Goal: Task Accomplishment & Management: Manage account settings

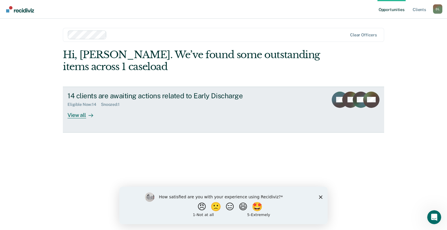
click at [78, 115] on div "View all" at bounding box center [84, 112] width 33 height 11
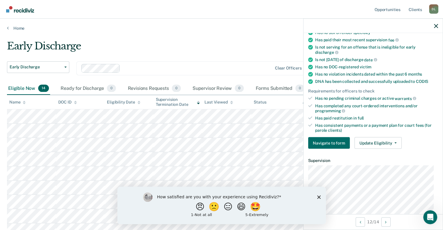
scroll to position [204, 0]
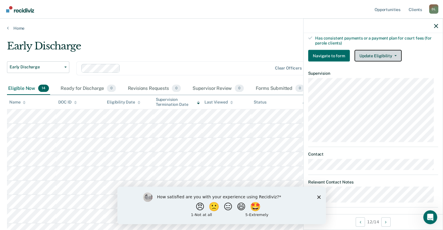
click at [391, 54] on button "Update Eligibility" at bounding box center [377, 56] width 47 height 12
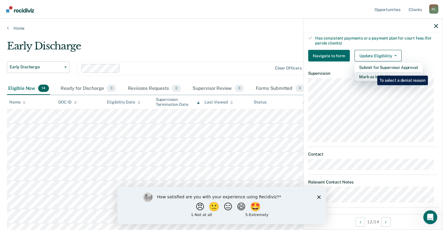
click at [373, 72] on button "Mark as Ineligible" at bounding box center [388, 76] width 68 height 9
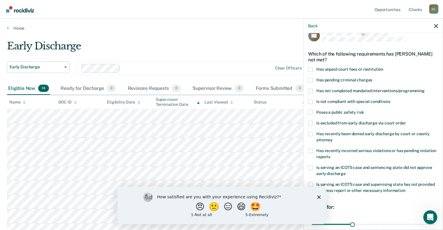
scroll to position [8, 0]
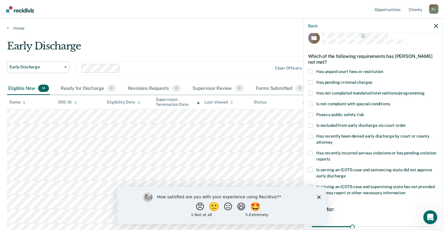
click at [310, 72] on span at bounding box center [310, 71] width 5 height 5
click at [383, 69] on input "Has unpaid court fees or restitution" at bounding box center [383, 69] width 0 height 0
click at [311, 93] on span at bounding box center [310, 93] width 5 height 5
click at [425, 91] on input "Has not completed mandated interventions/programming" at bounding box center [425, 91] width 0 height 0
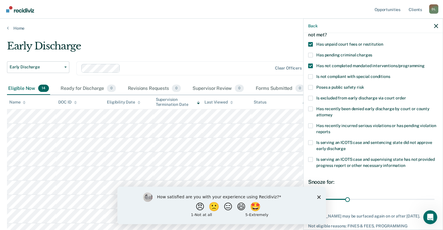
scroll to position [66, 0]
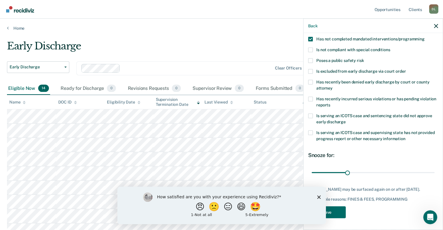
click at [319, 196] on icon "Close survey" at bounding box center [318, 196] width 3 height 3
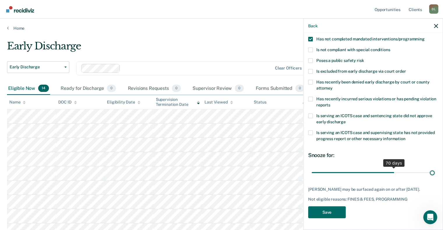
scroll to position [61, 0]
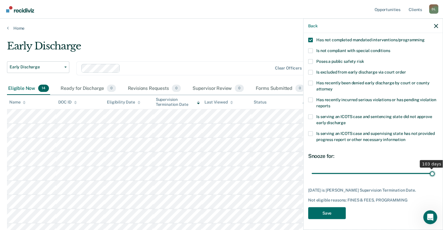
drag, startPoint x: 346, startPoint y: 166, endPoint x: 438, endPoint y: 172, distance: 92.2
type input "103"
click at [435, 172] on input "range" at bounding box center [373, 174] width 123 height 10
click at [331, 213] on button "Save" at bounding box center [327, 213] width 38 height 12
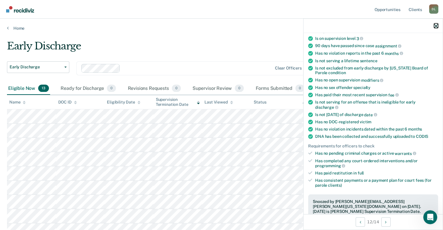
click at [437, 28] on icon "button" at bounding box center [436, 26] width 4 height 4
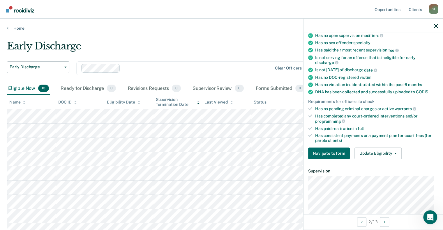
scroll to position [146, 0]
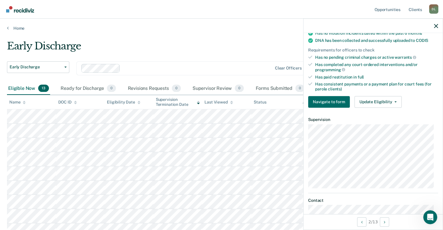
click at [396, 90] on div "Requirements validated by data from ICON Is on supervision level 2 90 days have…" at bounding box center [372, 18] width 139 height 190
click at [392, 98] on button "Update Eligibility" at bounding box center [377, 102] width 47 height 12
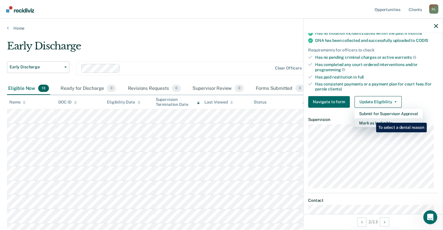
click at [372, 119] on button "Mark as Ineligible" at bounding box center [388, 122] width 68 height 9
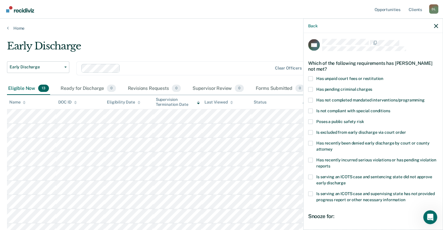
scroll to position [0, 0]
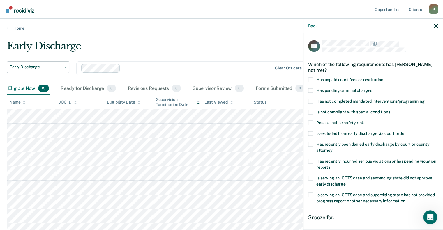
click at [308, 79] on div "GK Which of the following requirements has [PERSON_NAME] not met? Has unpaid co…" at bounding box center [372, 131] width 139 height 196
click at [310, 80] on span at bounding box center [310, 79] width 5 height 5
click at [383, 77] on input "Has unpaid court fees or restitution" at bounding box center [383, 77] width 0 height 0
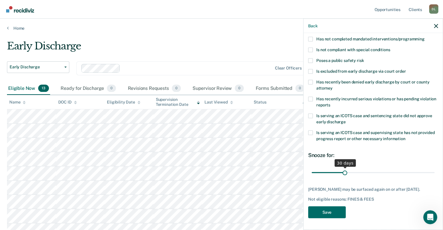
scroll to position [66, 0]
drag, startPoint x: 344, startPoint y: 167, endPoint x: 439, endPoint y: 175, distance: 95.6
type input "112"
click at [435, 175] on input "range" at bounding box center [373, 173] width 123 height 10
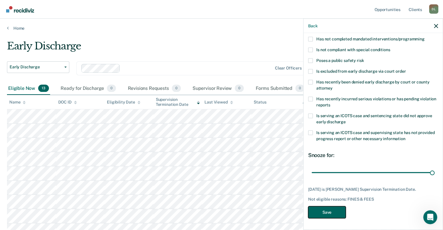
click at [331, 214] on button "Save" at bounding box center [327, 212] width 38 height 12
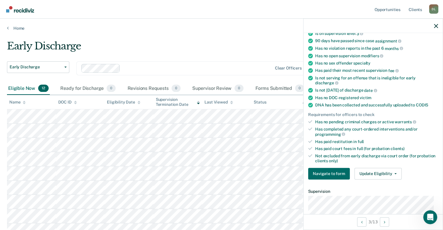
scroll to position [78, 0]
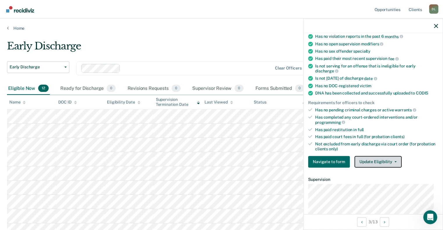
click at [388, 159] on button "Update Eligibility" at bounding box center [377, 162] width 47 height 12
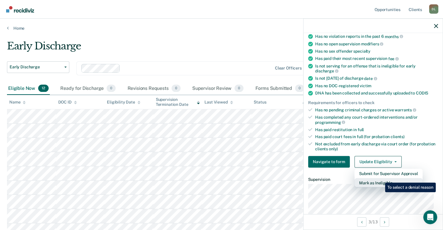
click at [381, 179] on button "Mark as Ineligible" at bounding box center [388, 182] width 68 height 9
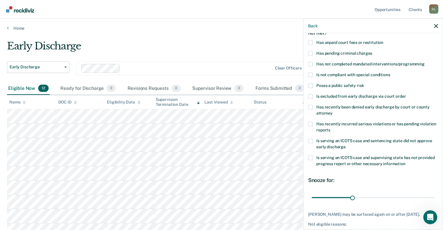
scroll to position [0, 0]
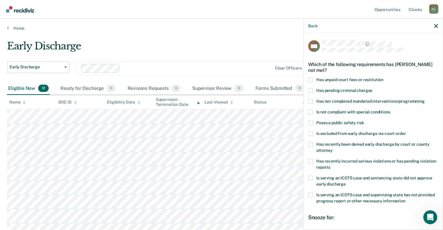
click at [310, 79] on span at bounding box center [310, 79] width 5 height 5
click at [383, 77] on input "Has unpaid court fees or restitution" at bounding box center [383, 77] width 0 height 0
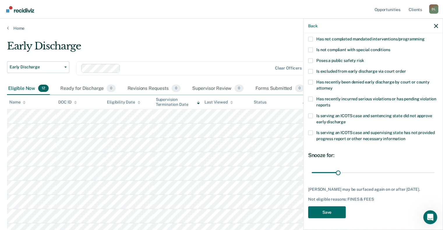
scroll to position [66, 0]
drag, startPoint x: 338, startPoint y: 168, endPoint x: 447, endPoint y: 164, distance: 109.6
type input "143"
click at [435, 168] on input "range" at bounding box center [373, 173] width 123 height 10
click at [320, 212] on button "Save" at bounding box center [327, 212] width 38 height 12
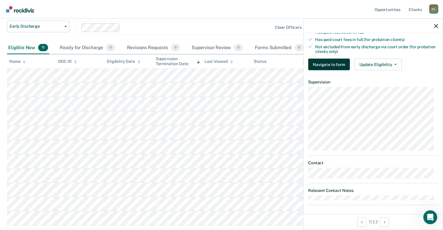
scroll to position [0, 0]
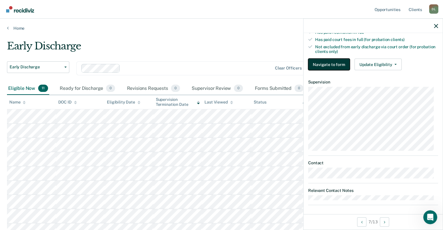
click at [330, 62] on button "Navigate to form" at bounding box center [329, 65] width 42 height 12
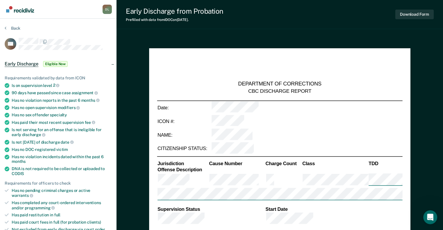
type textarea "x"
click at [15, 27] on button "Back" at bounding box center [13, 28] width 16 height 5
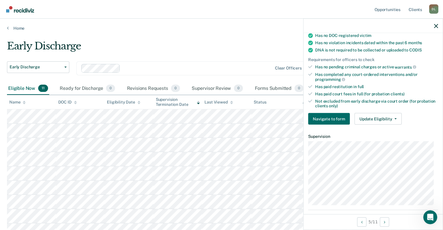
scroll to position [171, 0]
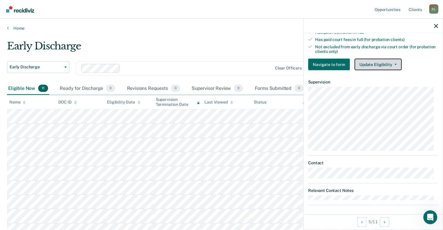
click at [394, 63] on button "Update Eligibility" at bounding box center [377, 65] width 47 height 12
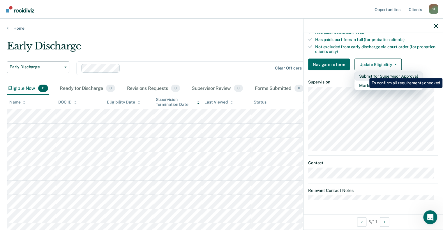
click at [365, 74] on button "Submit for Supervisor Approval" at bounding box center [388, 76] width 68 height 9
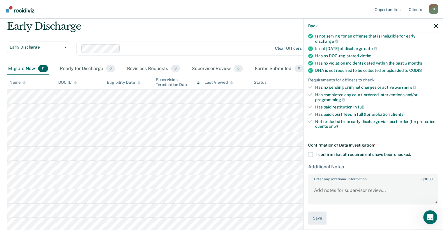
scroll to position [58, 0]
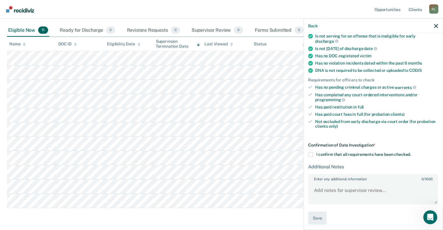
click at [311, 152] on span at bounding box center [310, 154] width 5 height 5
click at [411, 152] on input "I confirm that all requirements have been checked." at bounding box center [411, 152] width 0 height 0
click at [342, 190] on textarea "Enter any additional information 0 / 1600" at bounding box center [373, 194] width 129 height 22
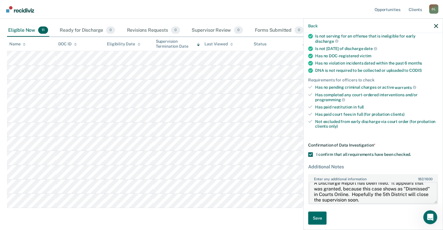
scroll to position [11, 0]
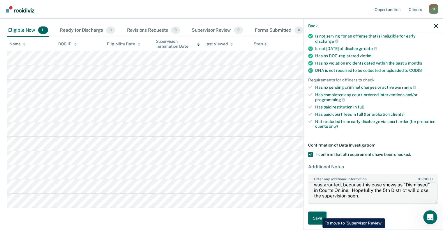
type textarea "A Discharge Report has been filed. It appears that was granted, because this ca…"
click at [318, 214] on button "Save" at bounding box center [317, 218] width 18 height 13
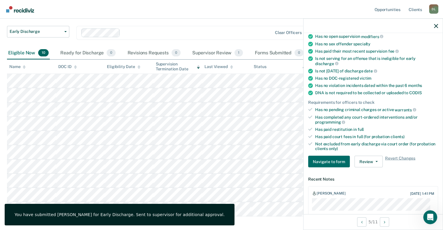
scroll to position [0, 0]
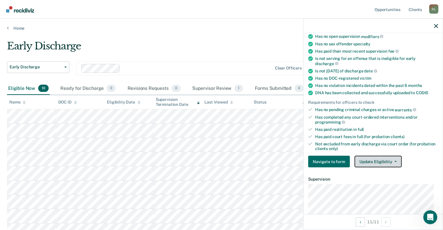
click at [388, 160] on button "Update Eligibility" at bounding box center [377, 162] width 47 height 12
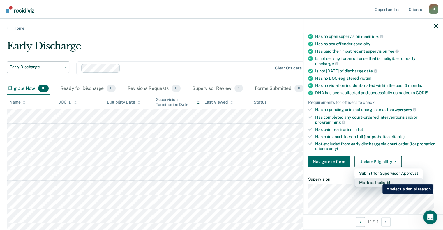
click at [378, 180] on button "Mark as Ineligible" at bounding box center [388, 182] width 68 height 9
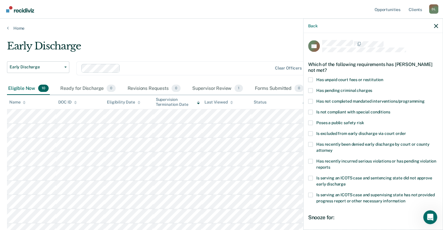
click at [310, 79] on span at bounding box center [310, 79] width 5 height 5
click at [383, 77] on input "Has unpaid court fees or restitution" at bounding box center [383, 77] width 0 height 0
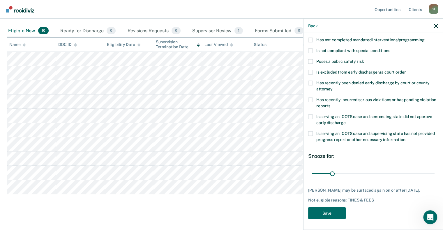
scroll to position [63, 0]
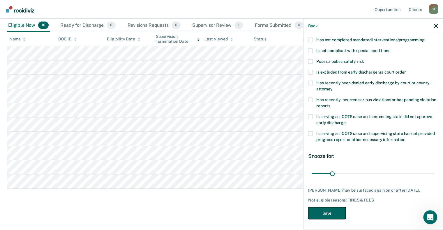
click at [334, 213] on button "Save" at bounding box center [327, 213] width 38 height 12
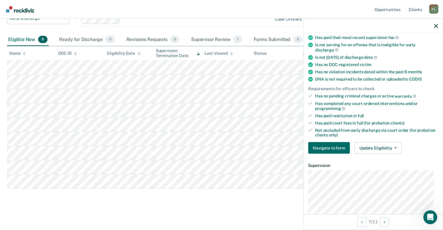
scroll to position [99, 0]
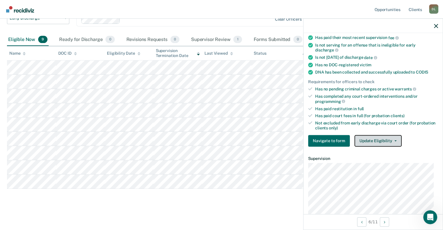
click at [388, 136] on button "Update Eligibility" at bounding box center [377, 141] width 47 height 12
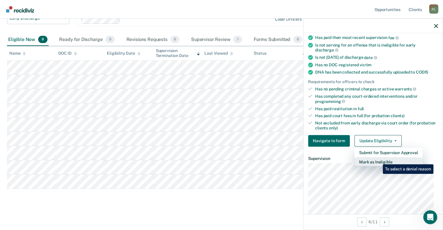
click at [378, 160] on button "Mark as Ineligible" at bounding box center [388, 161] width 68 height 9
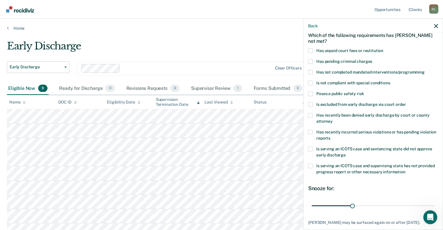
scroll to position [0, 0]
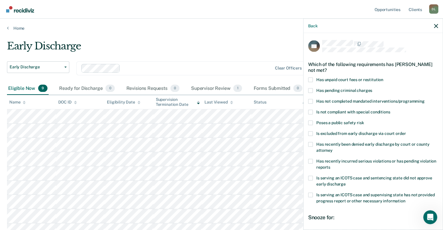
click at [310, 80] on span at bounding box center [310, 79] width 5 height 5
click at [383, 77] on input "Has unpaid court fees or restitution" at bounding box center [383, 77] width 0 height 0
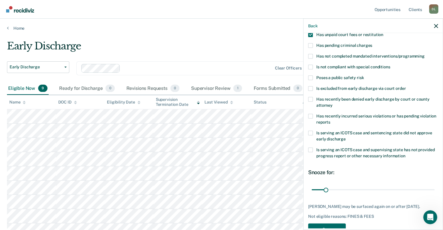
scroll to position [61, 0]
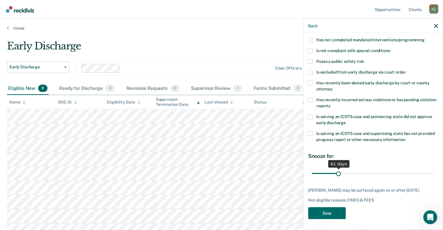
drag, startPoint x: 326, startPoint y: 172, endPoint x: 337, endPoint y: 175, distance: 11.4
type input "61"
click at [337, 175] on input "range" at bounding box center [373, 174] width 123 height 10
click at [327, 219] on button "Save" at bounding box center [327, 213] width 38 height 12
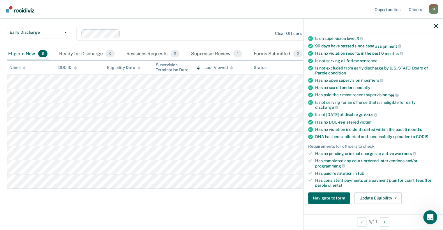
scroll to position [6, 0]
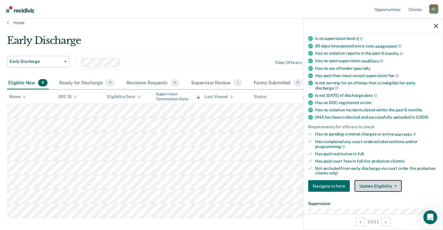
click at [383, 182] on button "Update Eligibility" at bounding box center [377, 187] width 47 height 12
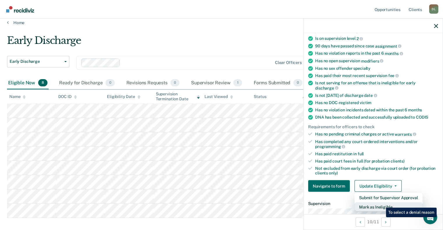
click at [382, 204] on button "Mark as Ineligible" at bounding box center [388, 207] width 68 height 9
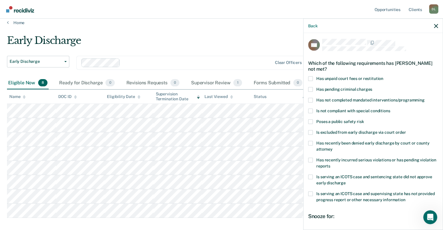
scroll to position [0, 0]
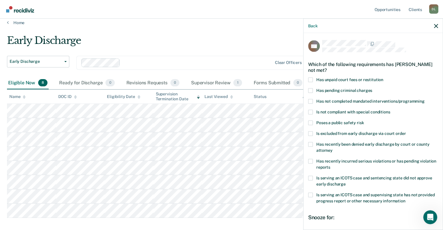
click at [310, 78] on span at bounding box center [310, 79] width 5 height 5
click at [383, 77] on input "Has unpaid court fees or restitution" at bounding box center [383, 77] width 0 height 0
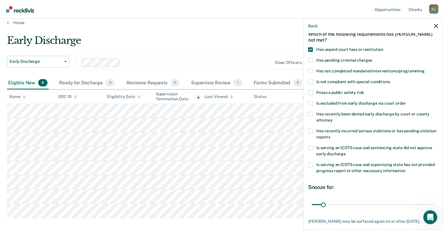
scroll to position [66, 0]
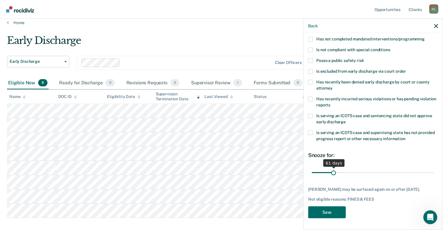
drag, startPoint x: 323, startPoint y: 168, endPoint x: 332, endPoint y: 168, distance: 9.0
type input "61"
click at [332, 168] on input "range" at bounding box center [373, 173] width 123 height 10
click at [327, 212] on button "Save" at bounding box center [327, 212] width 38 height 12
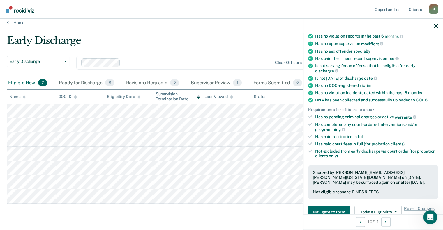
click at [438, 26] on div at bounding box center [372, 26] width 139 height 15
click at [438, 26] on icon "button" at bounding box center [436, 26] width 4 height 4
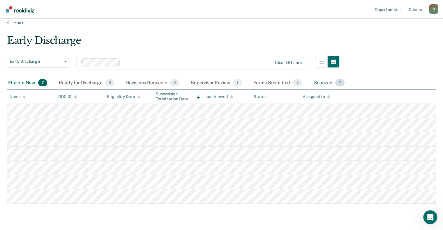
click at [326, 83] on div "Snoozed 7" at bounding box center [328, 83] width 33 height 13
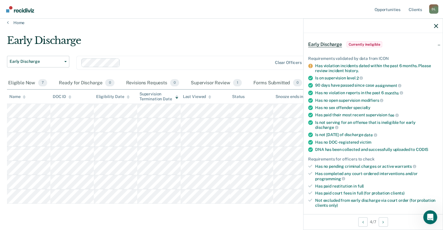
scroll to position [116, 0]
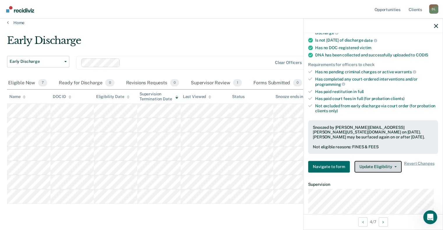
click at [394, 166] on button "Update Eligibility" at bounding box center [377, 167] width 47 height 12
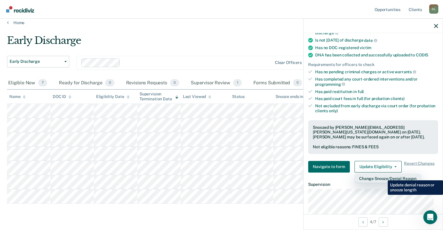
click at [383, 176] on button "Change Snooze/Denial Reason" at bounding box center [387, 178] width 67 height 9
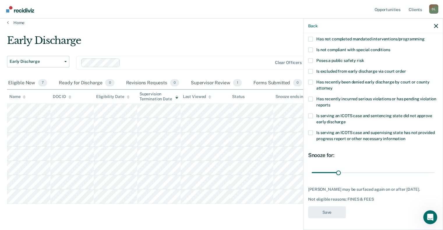
scroll to position [0, 0]
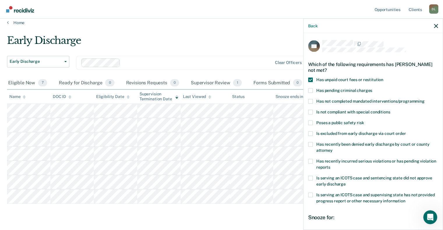
click at [310, 77] on span at bounding box center [310, 79] width 5 height 5
click at [383, 77] on input "Has unpaid court fees or restitution" at bounding box center [383, 77] width 0 height 0
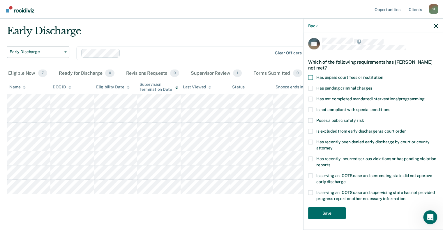
scroll to position [20, 0]
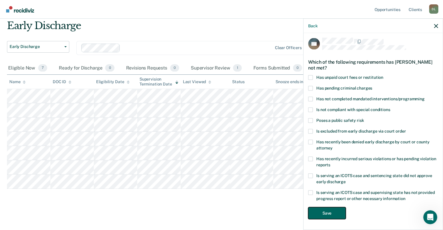
click at [324, 212] on button "Save" at bounding box center [327, 213] width 38 height 12
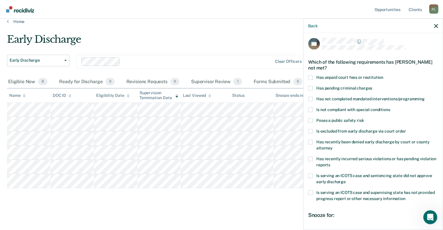
scroll to position [6, 0]
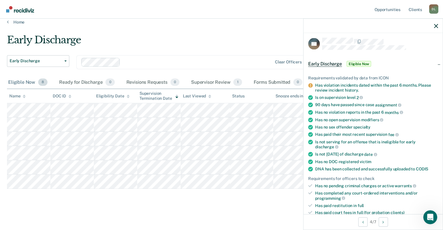
click at [28, 80] on div "Eligible Now 8" at bounding box center [28, 82] width 42 height 13
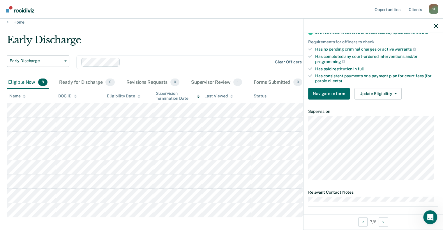
scroll to position [155, 0]
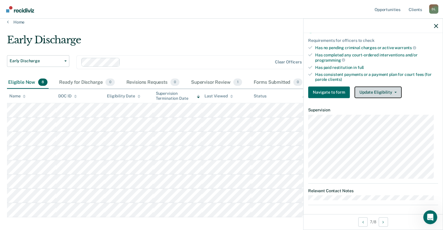
click at [394, 92] on icon "button" at bounding box center [395, 92] width 2 height 1
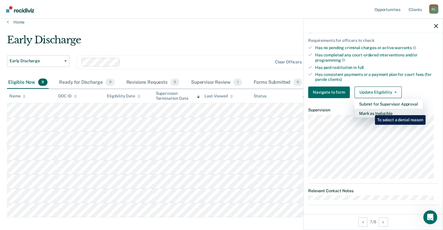
click at [370, 111] on button "Mark as Ineligible" at bounding box center [388, 113] width 68 height 9
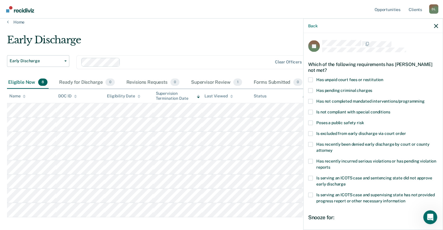
scroll to position [0, 0]
click at [308, 79] on span at bounding box center [310, 79] width 5 height 5
click at [383, 77] on input "Has unpaid court fees or restitution" at bounding box center [383, 77] width 0 height 0
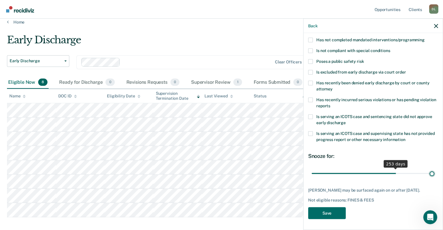
scroll to position [66, 0]
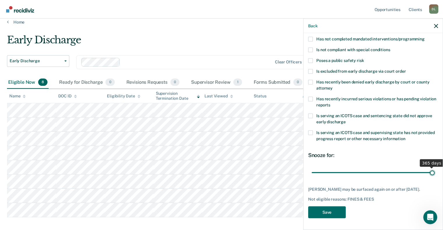
drag, startPoint x: 323, startPoint y: 168, endPoint x: 434, endPoint y: 170, distance: 111.0
type input "365"
click at [434, 170] on input "range" at bounding box center [373, 173] width 123 height 10
click at [327, 213] on button "Save" at bounding box center [327, 212] width 38 height 12
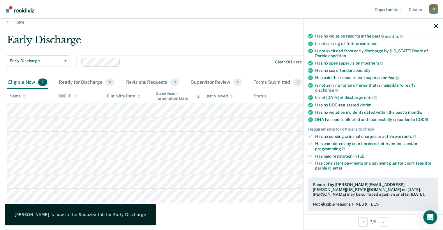
scroll to position [78, 0]
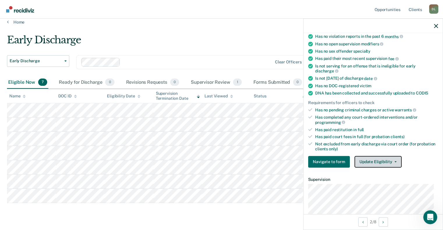
click at [390, 162] on button "Update Eligibility" at bounding box center [377, 162] width 47 height 12
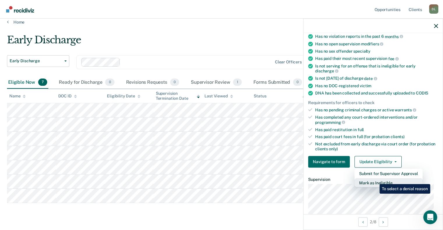
click at [375, 180] on button "Mark as Ineligible" at bounding box center [388, 182] width 68 height 9
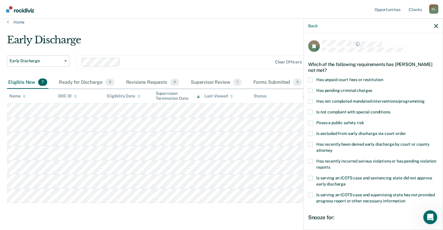
scroll to position [29, 0]
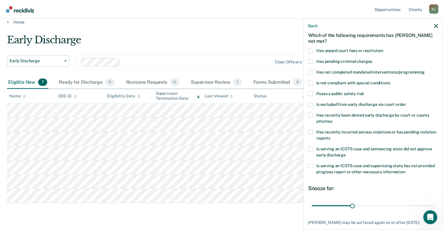
click at [311, 132] on span at bounding box center [310, 132] width 5 height 5
click at [330, 136] on input "Has recently incurred serious violations or has pending violation reports" at bounding box center [330, 136] width 0 height 0
drag, startPoint x: 350, startPoint y: 206, endPoint x: 447, endPoint y: 205, distance: 97.3
type input "90"
click at [435, 205] on input "range" at bounding box center [373, 206] width 123 height 10
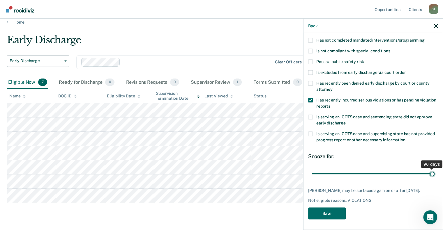
scroll to position [61, 0]
click at [317, 213] on button "Save" at bounding box center [327, 213] width 38 height 12
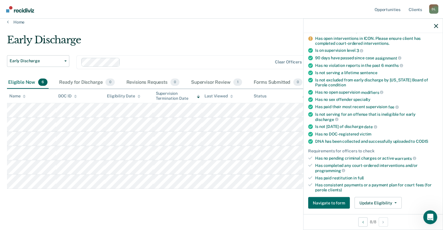
scroll to position [73, 0]
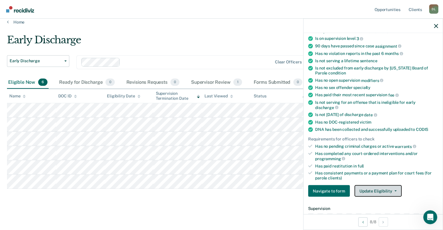
click at [395, 187] on button "Update Eligibility" at bounding box center [377, 192] width 47 height 12
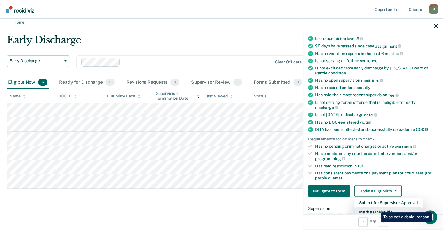
click at [377, 208] on button "Mark as Ineligible" at bounding box center [388, 212] width 68 height 9
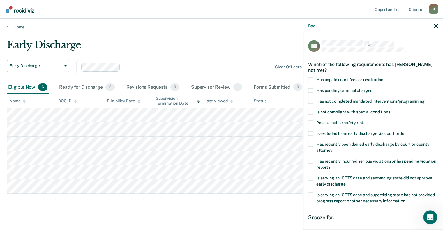
scroll to position [0, 0]
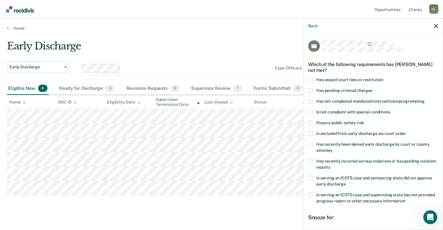
click at [310, 79] on span at bounding box center [310, 79] width 5 height 5
click at [383, 77] on input "Has unpaid court fees or restitution" at bounding box center [383, 77] width 0 height 0
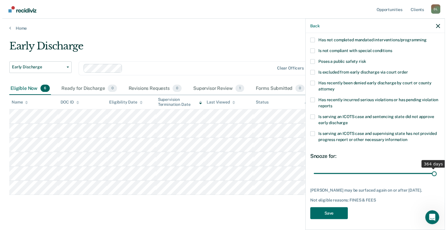
scroll to position [66, 0]
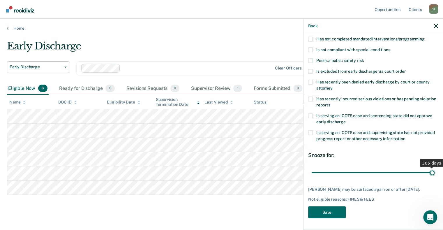
drag, startPoint x: 323, startPoint y: 168, endPoint x: 434, endPoint y: 171, distance: 111.3
type input "365"
click at [434, 171] on input "range" at bounding box center [373, 173] width 123 height 10
click at [331, 210] on button "Save" at bounding box center [327, 212] width 38 height 12
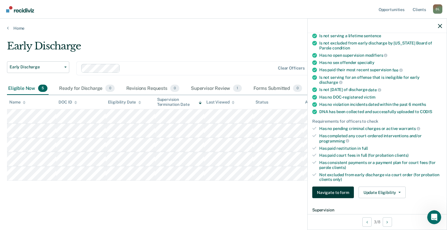
scroll to position [188, 0]
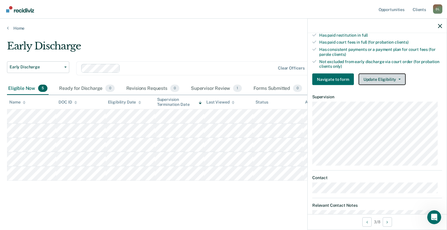
click at [396, 79] on span "button" at bounding box center [398, 79] width 5 height 1
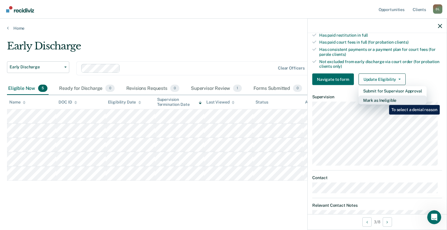
click at [385, 99] on button "Mark as Ineligible" at bounding box center [393, 100] width 68 height 9
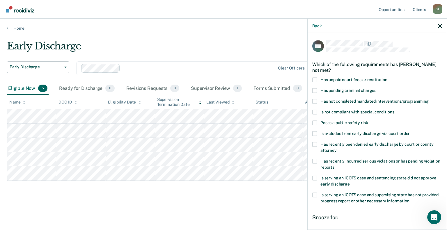
scroll to position [0, 0]
click at [315, 80] on span at bounding box center [314, 79] width 5 height 5
click at [388, 77] on input "Has unpaid court fees or restitution" at bounding box center [388, 77] width 0 height 0
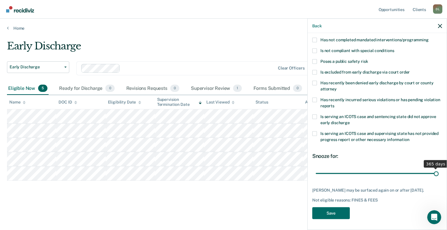
scroll to position [66, 0]
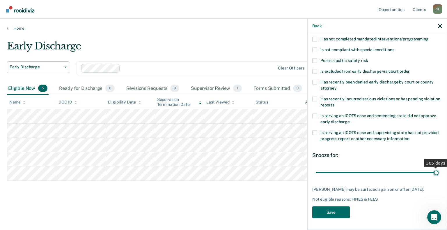
drag, startPoint x: 326, startPoint y: 169, endPoint x: 447, endPoint y: 168, distance: 120.9
type input "365"
click at [439, 168] on input "range" at bounding box center [377, 173] width 123 height 10
click at [336, 211] on button "Save" at bounding box center [331, 212] width 38 height 12
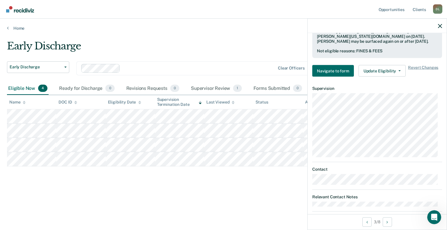
scroll to position [246, 0]
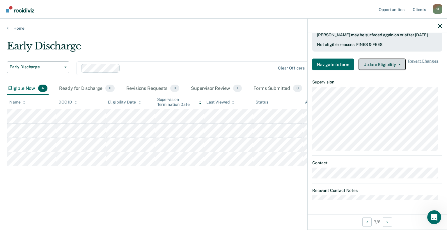
click at [396, 64] on span "button" at bounding box center [398, 64] width 5 height 1
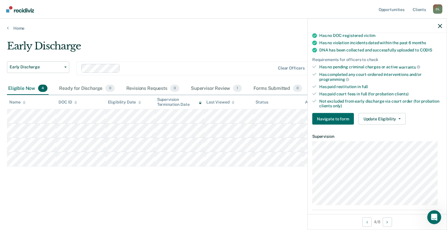
scroll to position [146, 0]
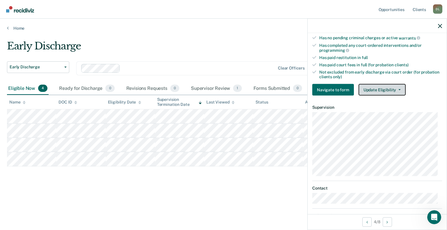
click at [399, 89] on icon "button" at bounding box center [400, 89] width 2 height 1
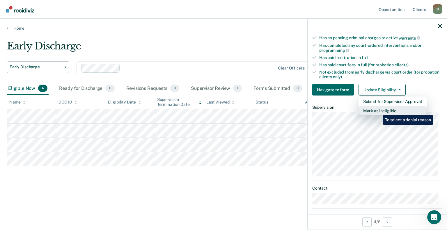
click at [379, 111] on button "Mark as Ineligible" at bounding box center [393, 110] width 68 height 9
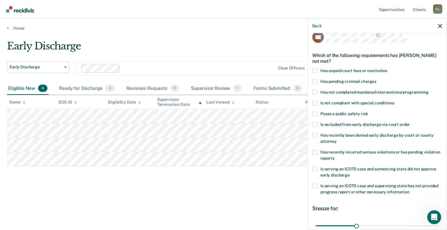
scroll to position [8, 0]
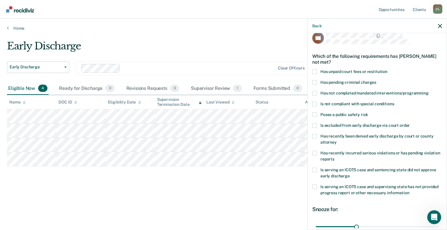
click at [315, 93] on span at bounding box center [314, 93] width 5 height 5
click at [429, 91] on input "Has not completed mandated interventions/programming" at bounding box center [429, 91] width 0 height 0
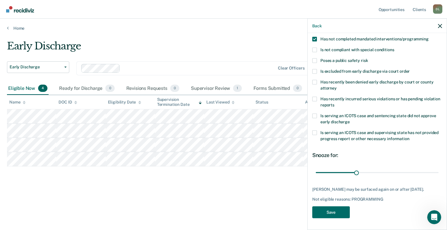
scroll to position [66, 0]
drag, startPoint x: 354, startPoint y: 168, endPoint x: 447, endPoint y: 173, distance: 93.0
type input "90"
click at [439, 173] on input "range" at bounding box center [377, 173] width 123 height 10
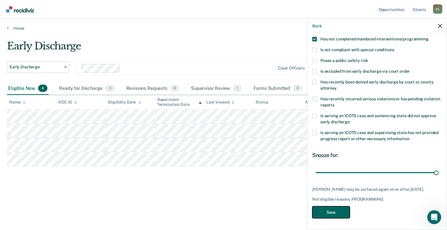
click at [332, 213] on button "Save" at bounding box center [331, 212] width 38 height 12
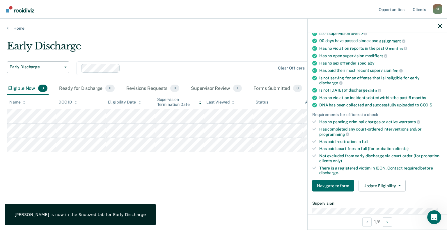
scroll to position [78, 0]
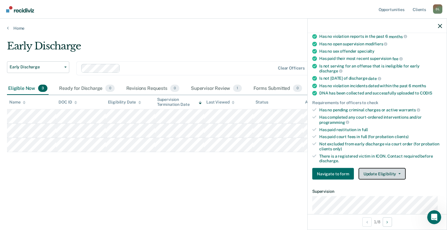
click at [400, 170] on button "Update Eligibility" at bounding box center [382, 174] width 47 height 12
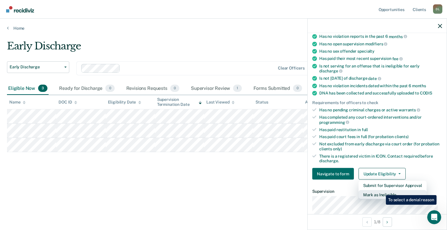
click at [382, 191] on button "Mark as Ineligible" at bounding box center [393, 194] width 68 height 9
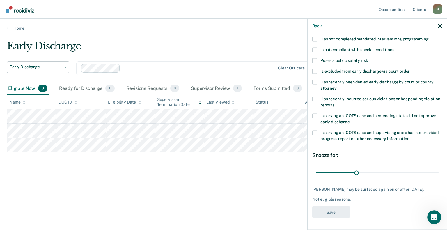
scroll to position [61, 0]
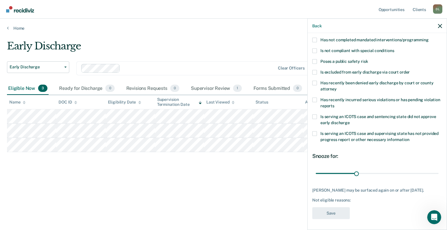
click at [315, 83] on span at bounding box center [314, 83] width 5 height 5
click at [337, 87] on input "Has recently been denied early discharge by court or county attorney" at bounding box center [337, 87] width 0 height 0
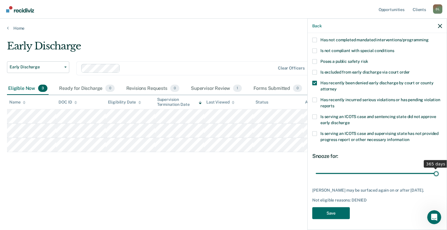
drag, startPoint x: 326, startPoint y: 172, endPoint x: 438, endPoint y: 183, distance: 112.3
type input "365"
click at [438, 179] on input "range" at bounding box center [377, 174] width 123 height 10
click at [330, 218] on button "Save" at bounding box center [331, 213] width 38 height 12
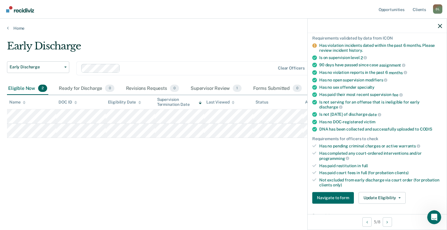
scroll to position [3, 0]
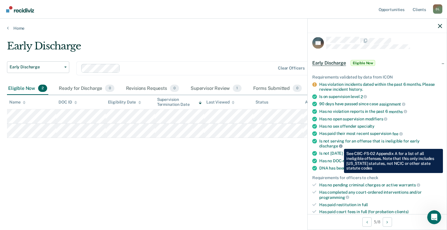
click at [340, 145] on icon at bounding box center [340, 145] width 3 height 3
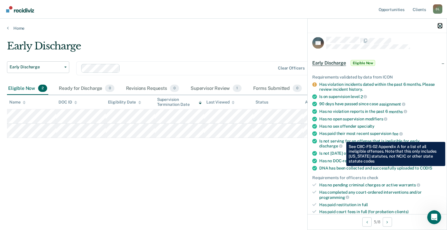
click at [442, 26] on icon "button" at bounding box center [440, 26] width 4 height 4
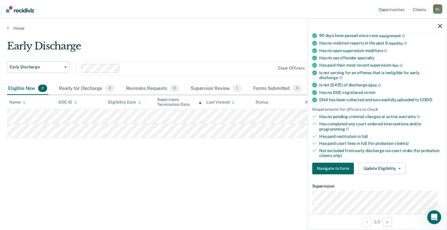
scroll to position [87, 0]
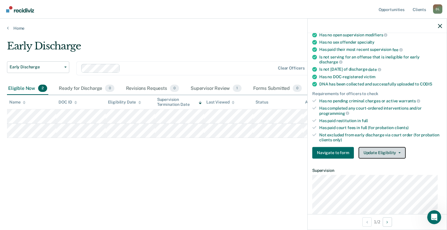
click at [394, 152] on button "Update Eligibility" at bounding box center [382, 153] width 47 height 12
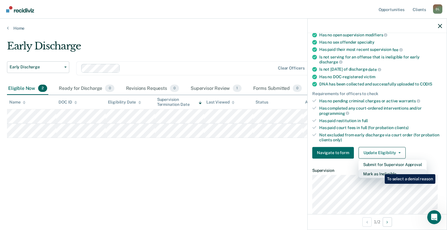
click at [381, 170] on button "Mark as Ineligible" at bounding box center [393, 173] width 68 height 9
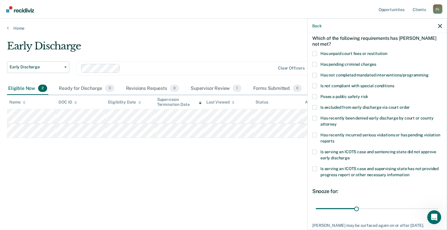
scroll to position [0, 0]
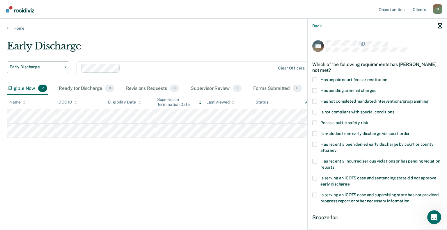
click at [441, 27] on icon "button" at bounding box center [440, 26] width 4 height 4
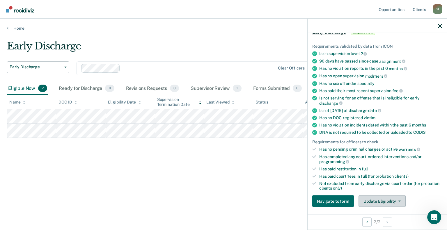
scroll to position [116, 0]
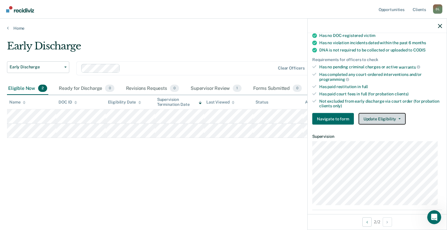
click at [396, 119] on span "button" at bounding box center [398, 119] width 5 height 1
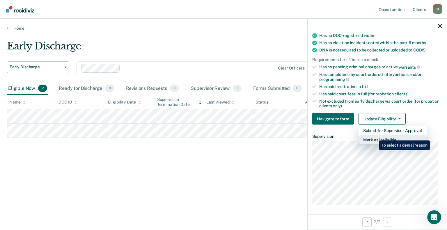
click at [375, 136] on button "Mark as Ineligible" at bounding box center [393, 139] width 68 height 9
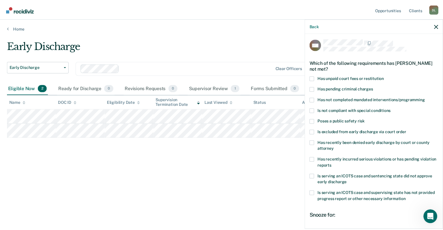
scroll to position [0, 0]
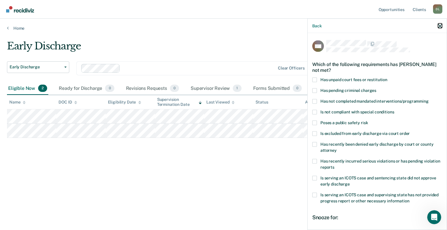
drag, startPoint x: 439, startPoint y: 24, endPoint x: 433, endPoint y: 33, distance: 10.0
click at [439, 24] on icon "button" at bounding box center [440, 26] width 4 height 4
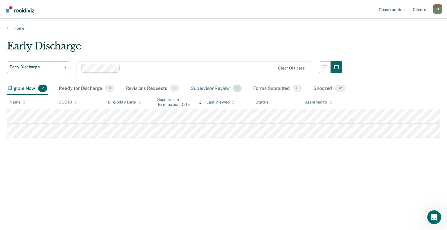
click at [219, 89] on div "Supervisor Review 1" at bounding box center [216, 88] width 53 height 13
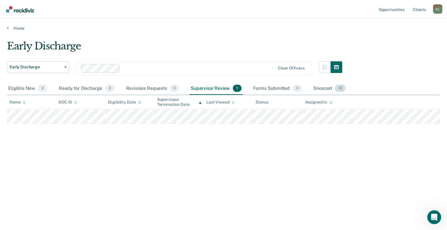
click at [319, 87] on div "Snoozed 12" at bounding box center [329, 88] width 34 height 13
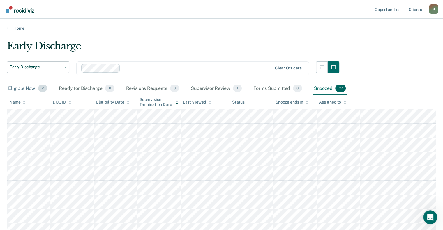
click at [27, 88] on div "Eligible Now 2" at bounding box center [27, 88] width 41 height 13
